Goal: Task Accomplishment & Management: Use online tool/utility

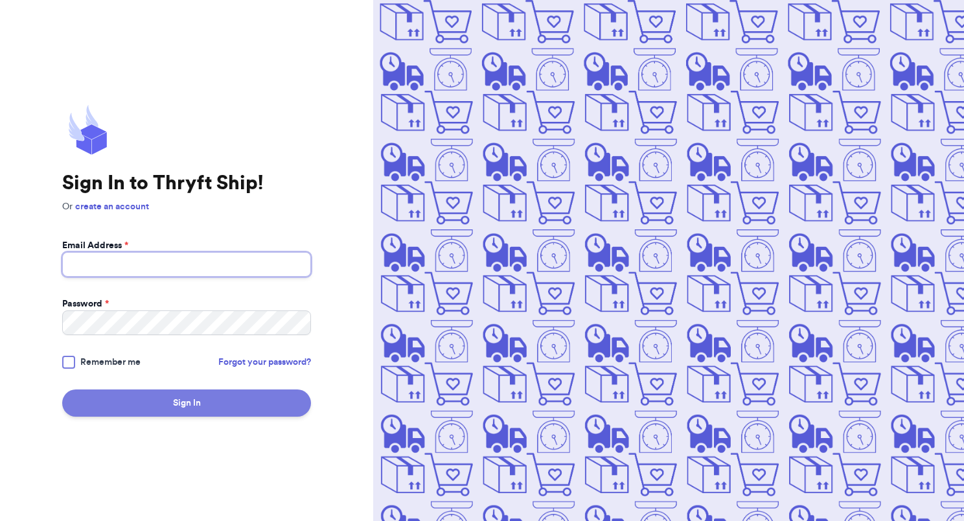
type input "[EMAIL_ADDRESS][DOMAIN_NAME]"
drag, startPoint x: 192, startPoint y: 415, endPoint x: 189, endPoint y: 396, distance: 19.0
click at [192, 411] on button "Sign In" at bounding box center [186, 402] width 249 height 27
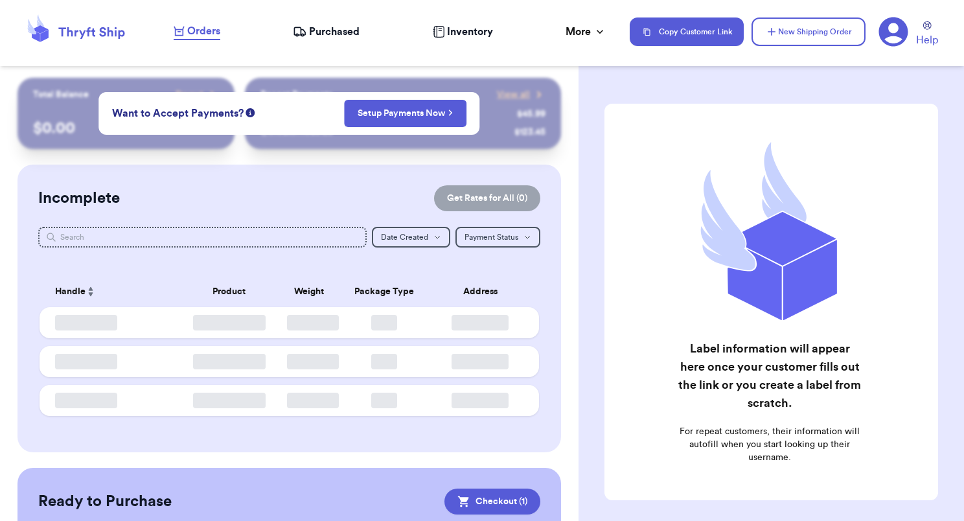
checkbox input "true"
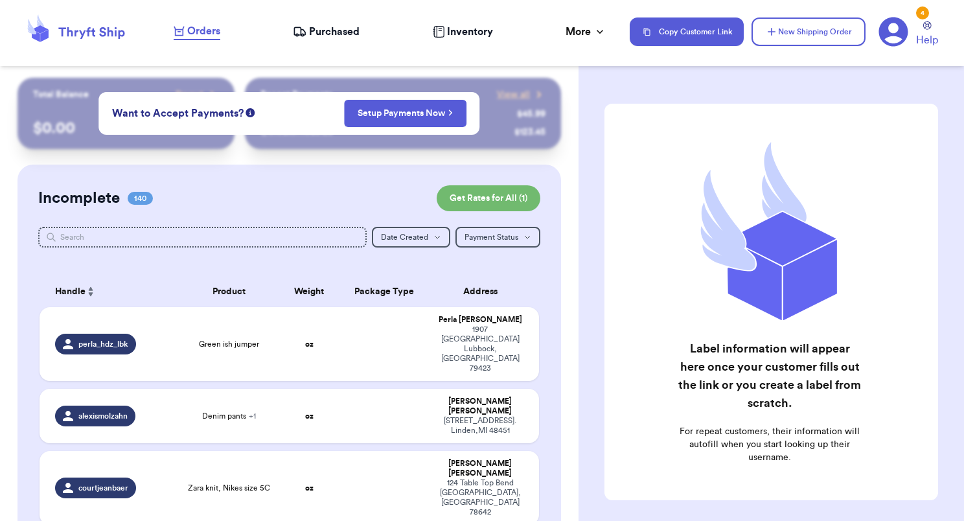
click at [448, 106] on button "Setup Payments Now" at bounding box center [405, 113] width 122 height 27
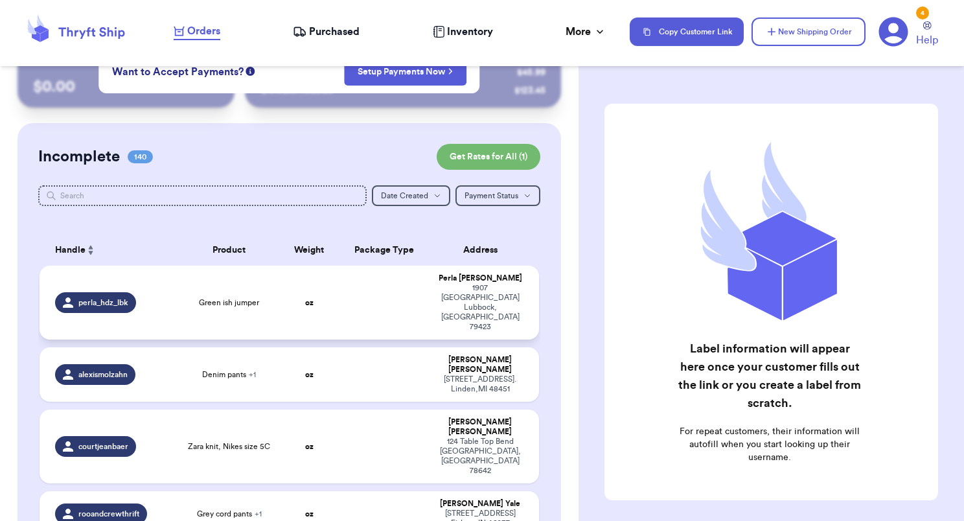
scroll to position [65, 0]
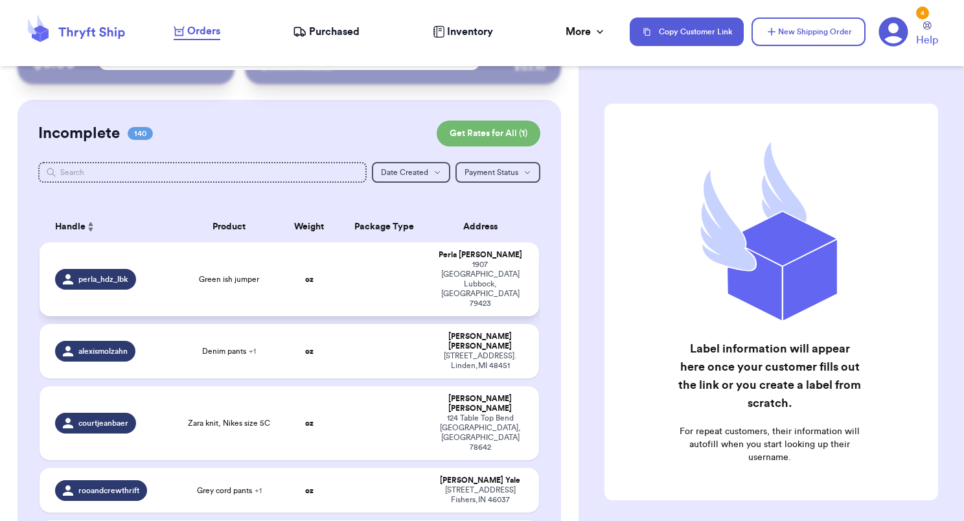
click at [327, 262] on td "oz" at bounding box center [309, 279] width 60 height 74
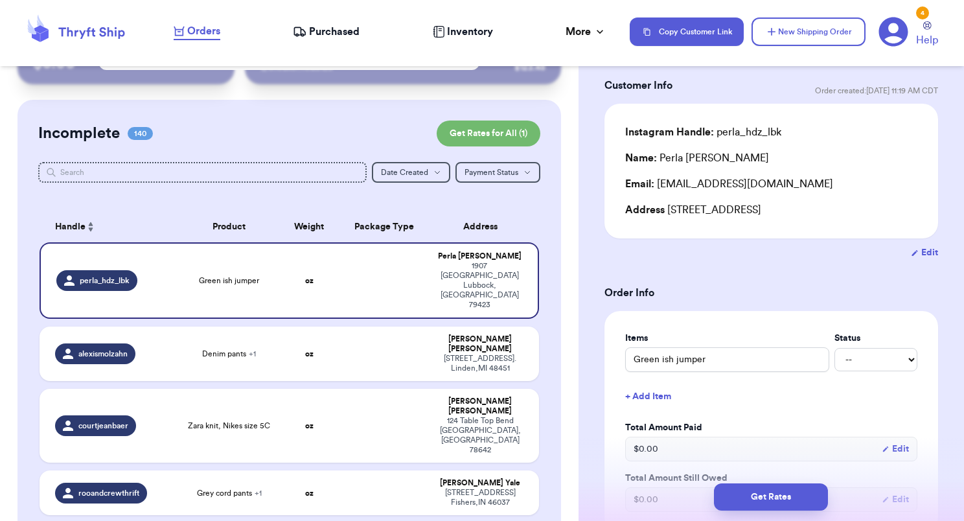
scroll to position [0, 0]
